Goal: Task Accomplishment & Management: Manage account settings

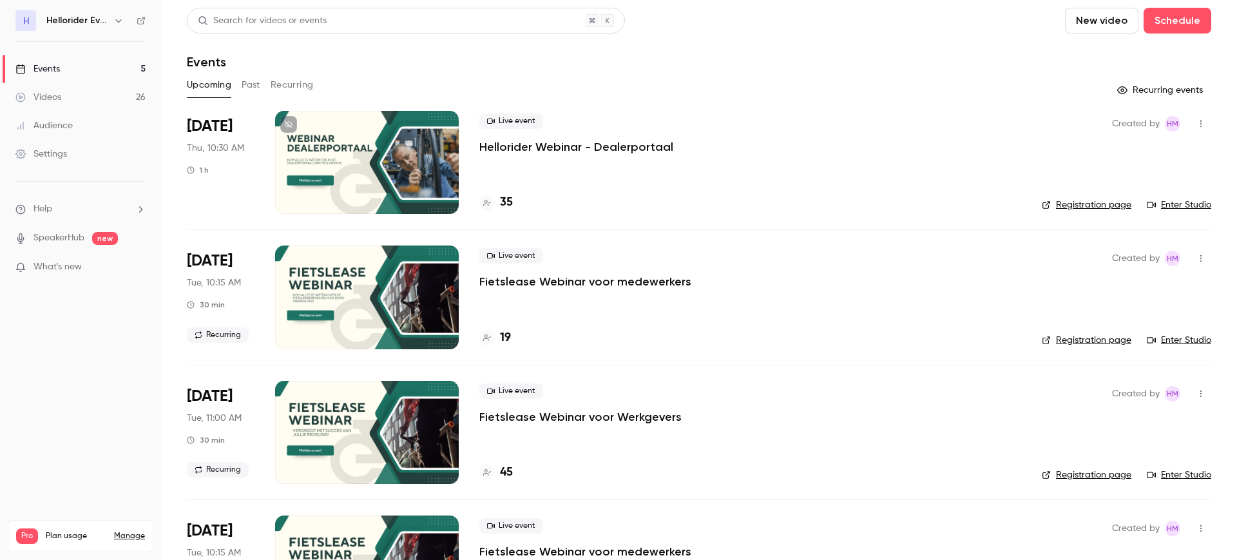
click at [610, 151] on p "Hellorider Webinar - Dealerportaal" at bounding box center [576, 146] width 194 height 15
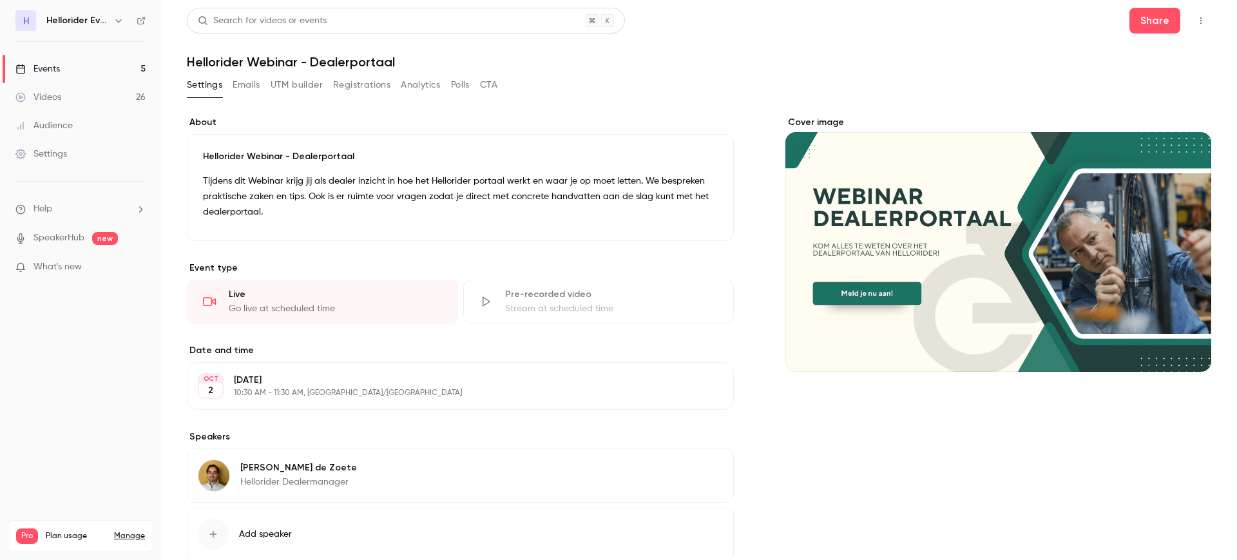
click at [376, 78] on button "Registrations" at bounding box center [361, 85] width 57 height 21
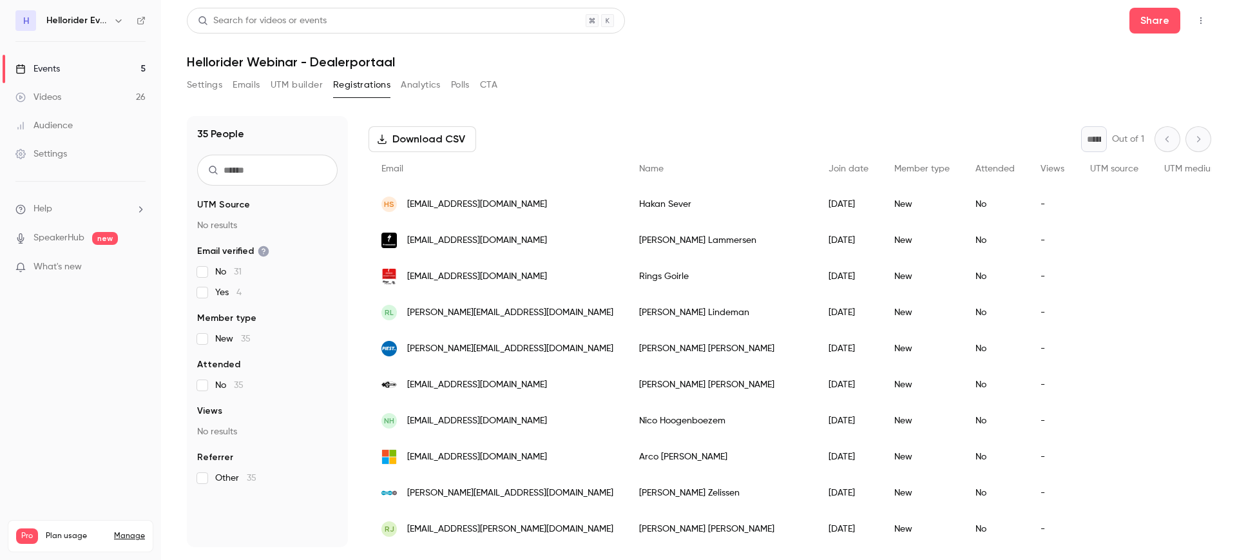
scroll to position [81, 0]
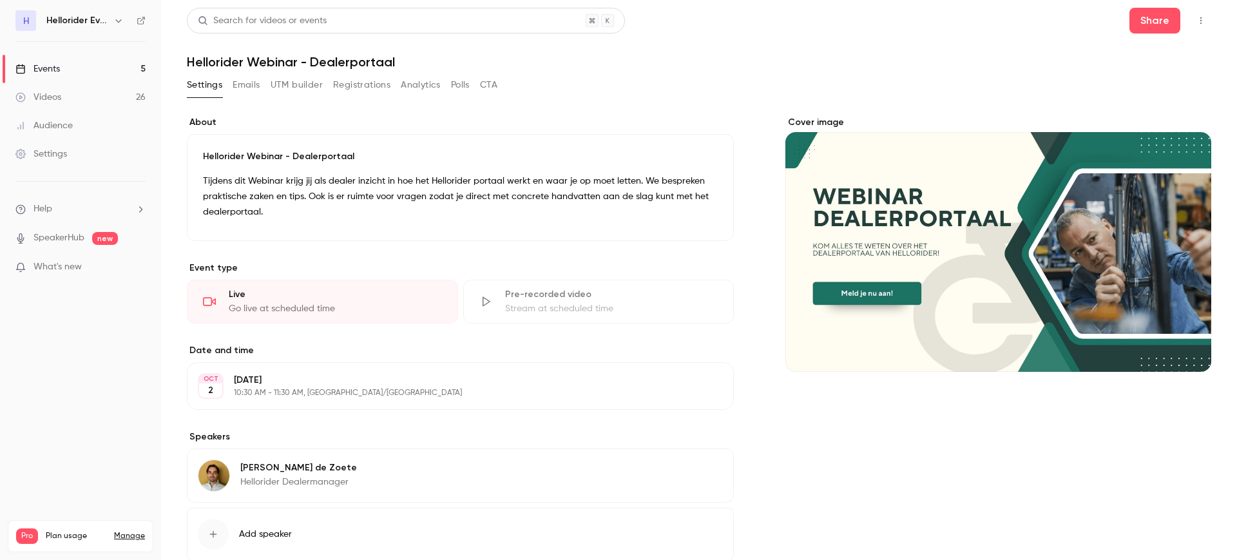
click at [59, 77] on link "Events 5" at bounding box center [80, 69] width 161 height 28
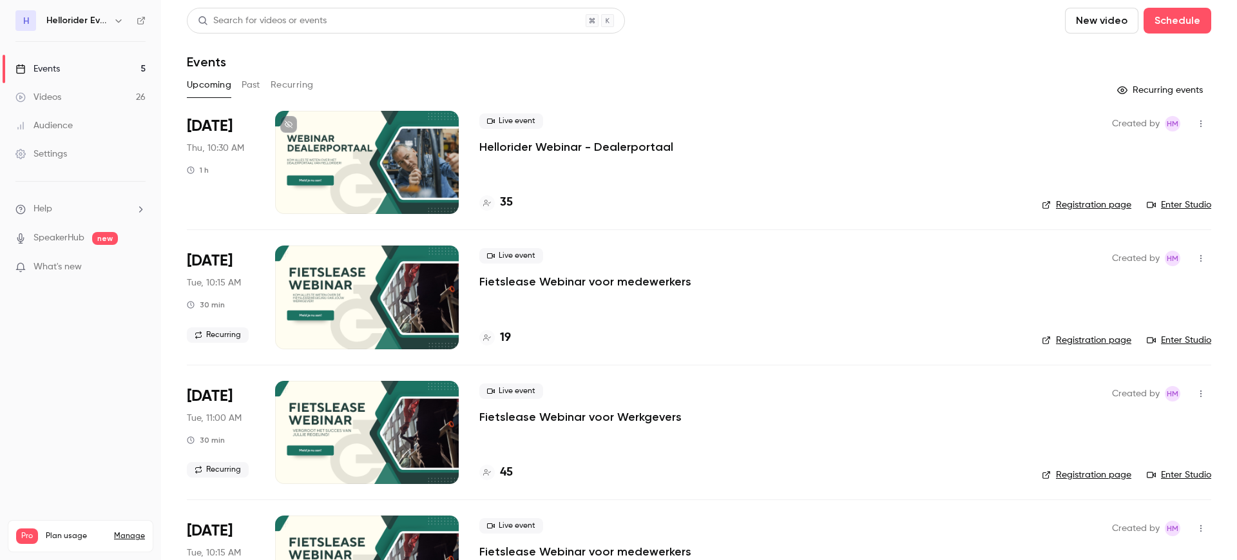
click at [256, 88] on button "Past" at bounding box center [251, 85] width 19 height 21
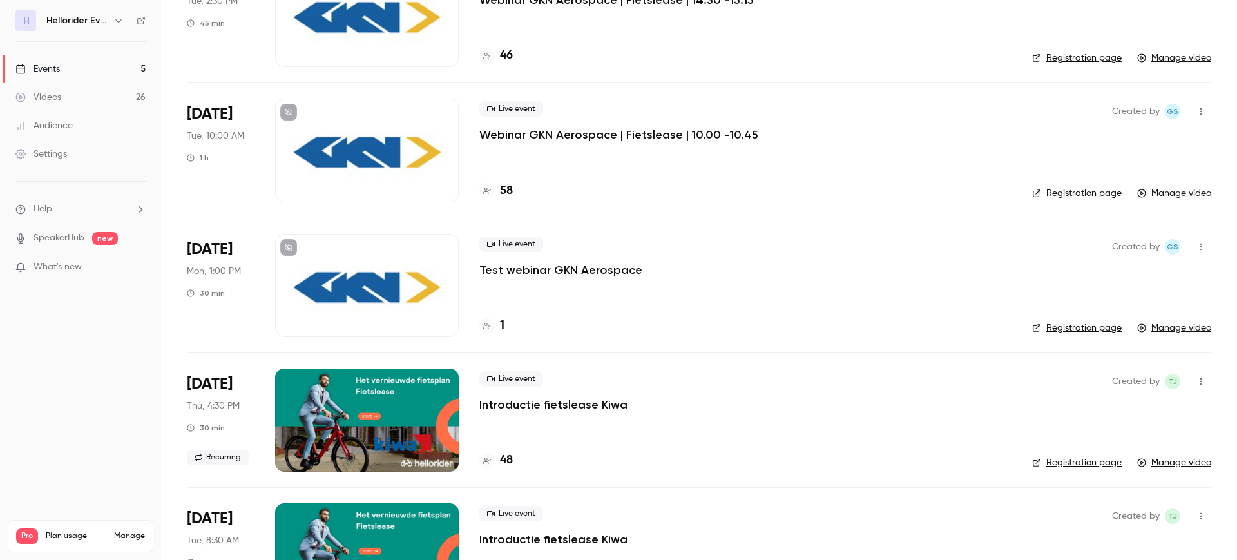
scroll to position [1249, 0]
